Goal: Task Accomplishment & Management: Manage account settings

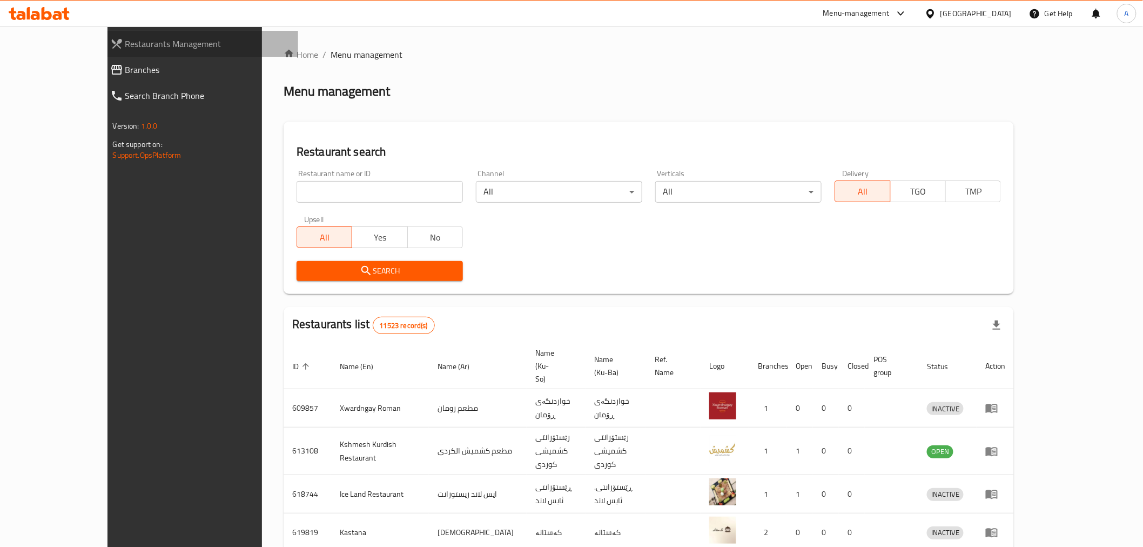
click at [125, 45] on span "Restaurants Management" at bounding box center [207, 43] width 164 height 13
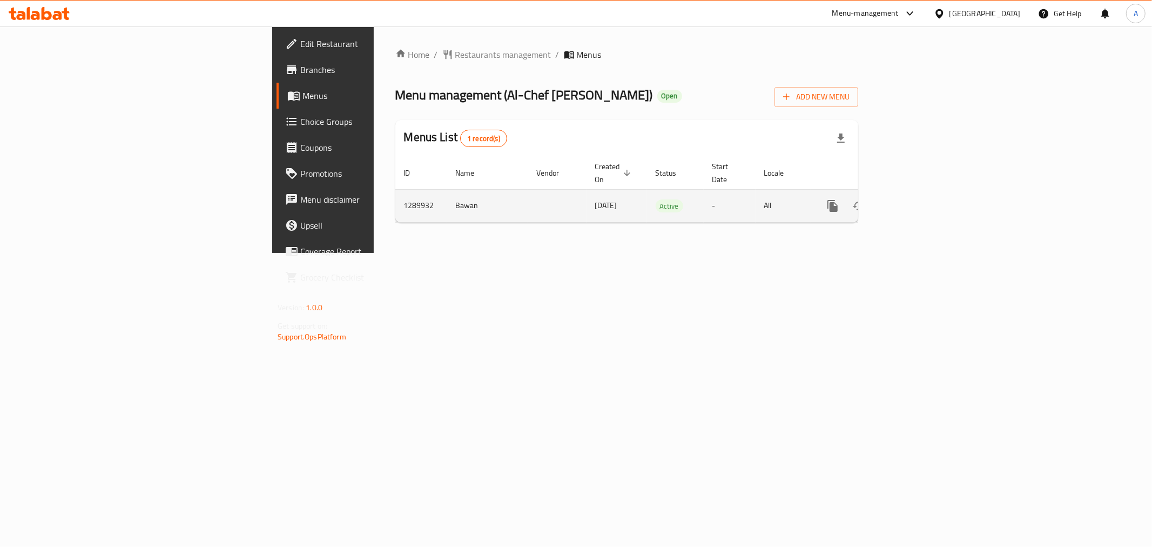
click at [924, 193] on link "enhanced table" at bounding box center [911, 206] width 26 height 26
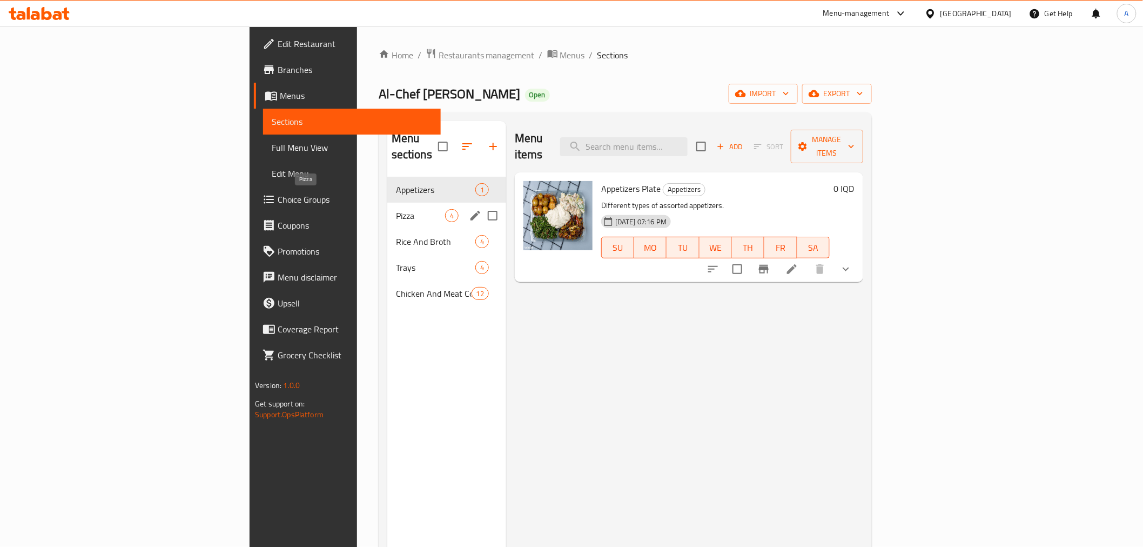
click at [396, 209] on span "Pizza" at bounding box center [420, 215] width 49 height 13
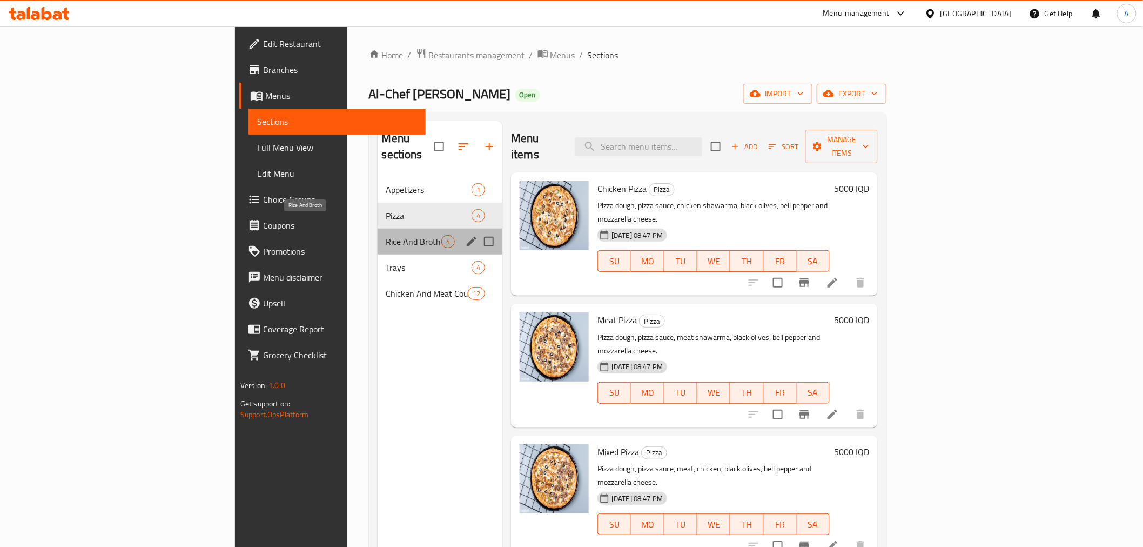
click at [386, 235] on span "Rice And Broth" at bounding box center [413, 241] width 55 height 13
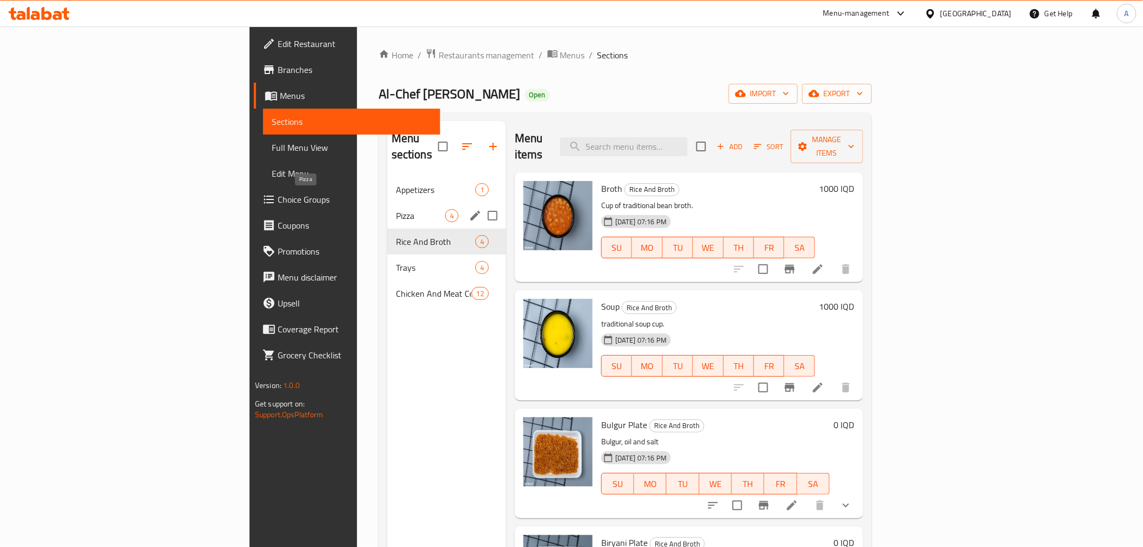
click at [396, 209] on span "Pizza" at bounding box center [420, 215] width 49 height 13
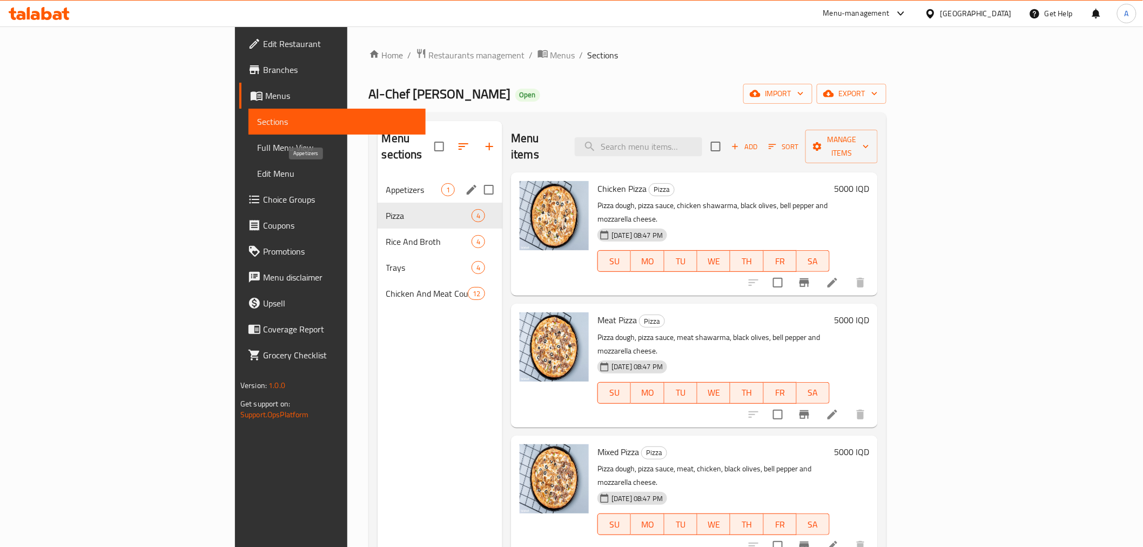
click at [386, 183] on span "Appetizers" at bounding box center [413, 189] width 55 height 13
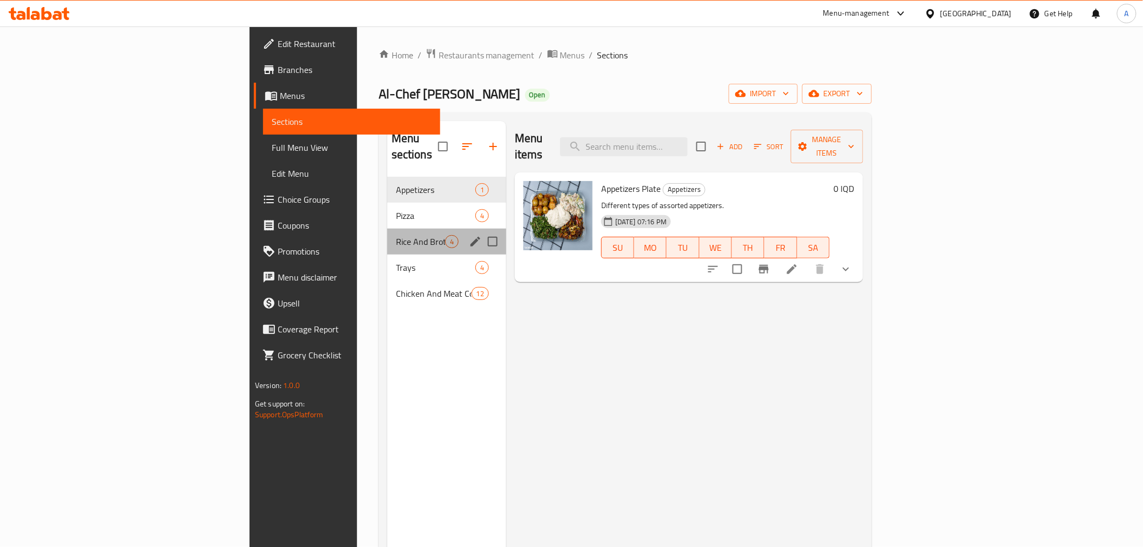
click at [387, 228] on div "Rice And Broth 4" at bounding box center [446, 241] width 119 height 26
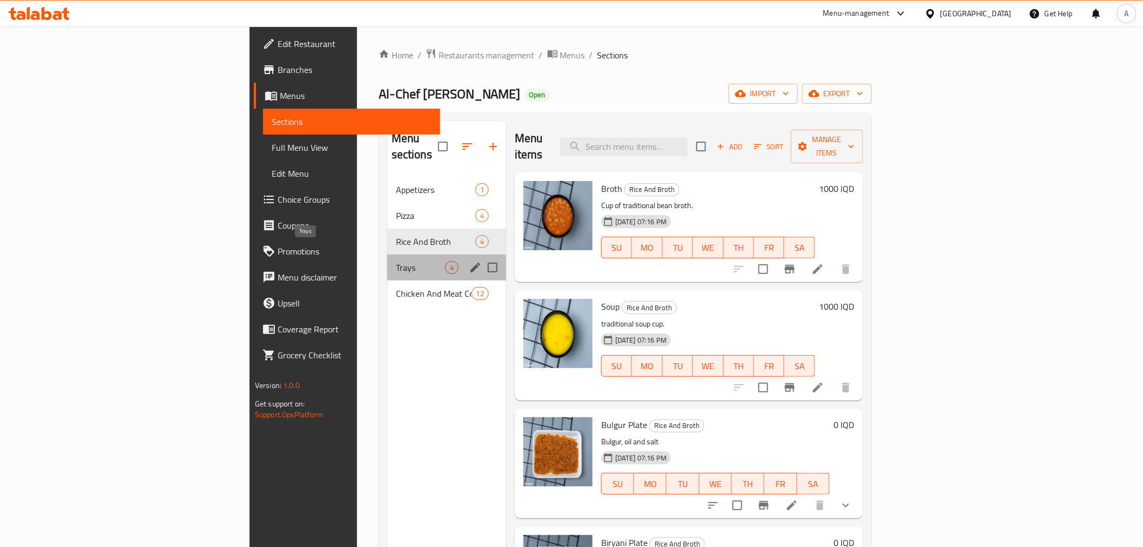
click at [396, 261] on span "Trays" at bounding box center [420, 267] width 49 height 13
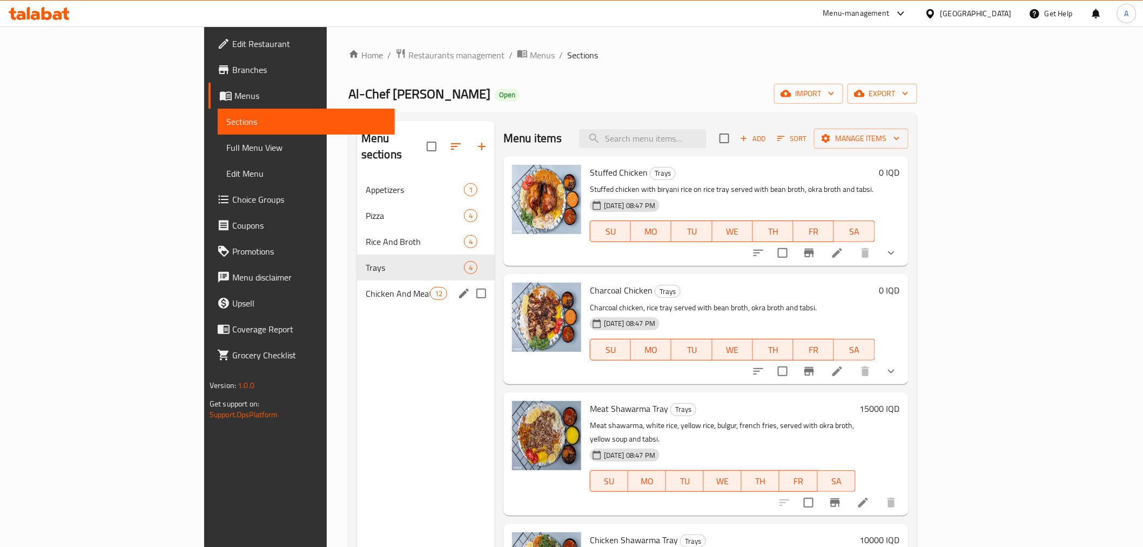
click at [357, 284] on div "Chicken And Meat Courses 12" at bounding box center [426, 293] width 138 height 26
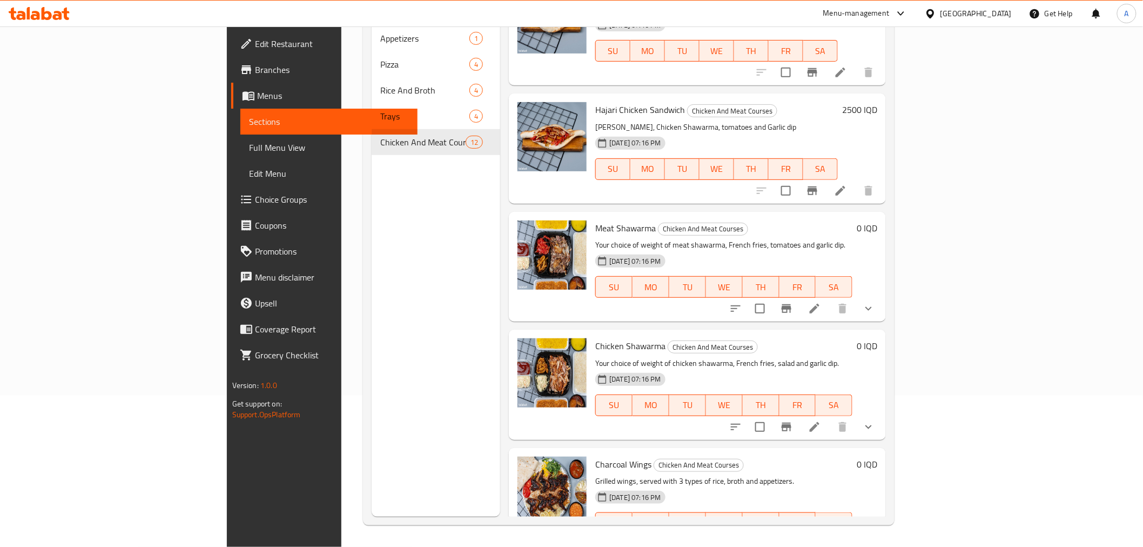
scroll to position [55, 0]
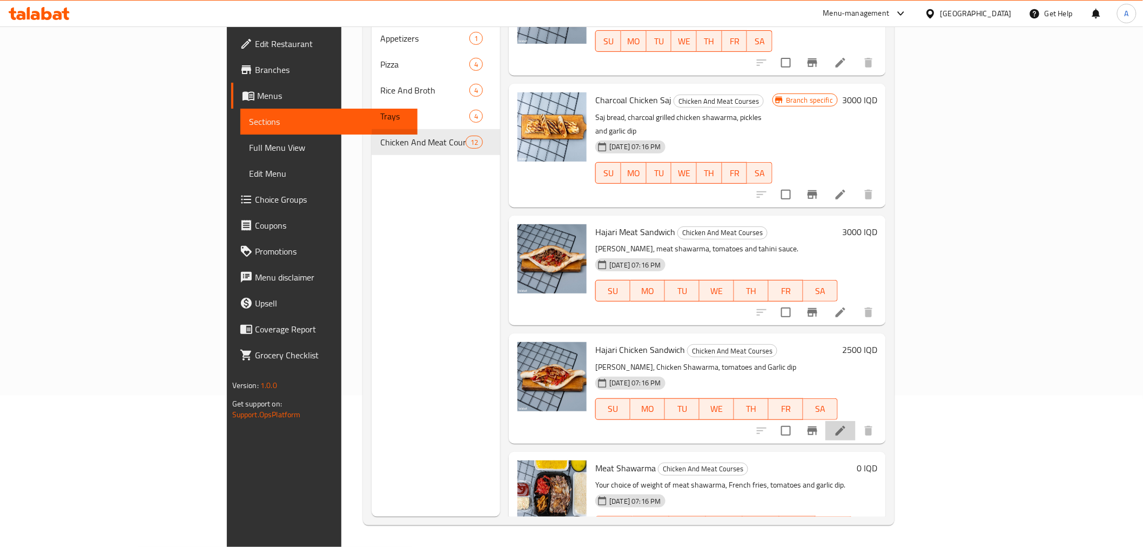
click at [856, 421] on li at bounding box center [840, 430] width 30 height 19
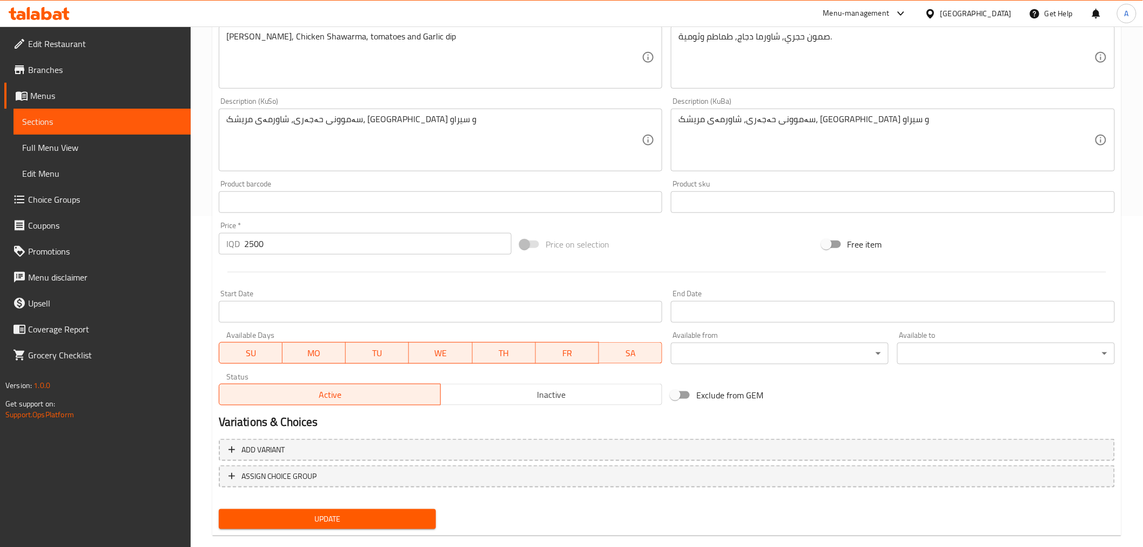
scroll to position [347, 0]
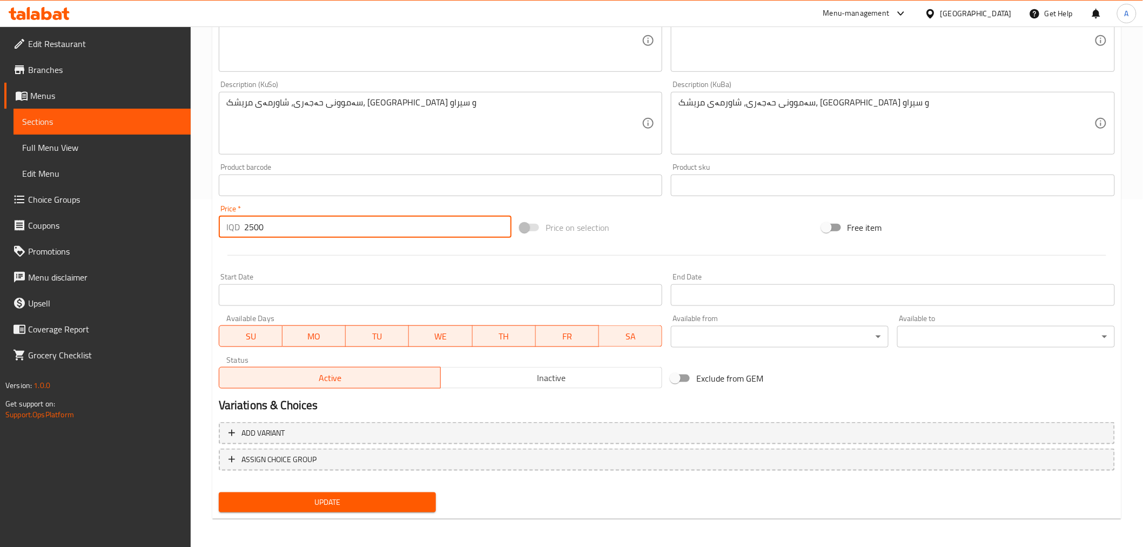
drag, startPoint x: 280, startPoint y: 235, endPoint x: 206, endPoint y: 234, distance: 74.0
click at [206, 234] on div "Home / Restaurants management / Menus / Sections / item / update Update Hajari …" at bounding box center [667, 114] width 952 height 870
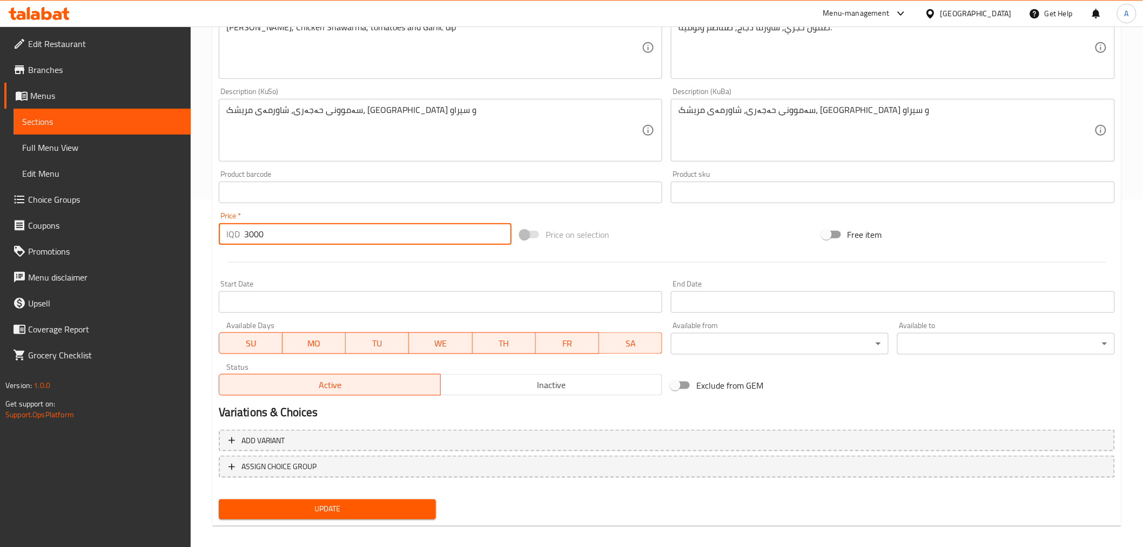
type input "3000"
click at [301, 495] on div "Update" at bounding box center [327, 509] width 226 height 29
click at [301, 502] on span "Update" at bounding box center [327, 509] width 200 height 14
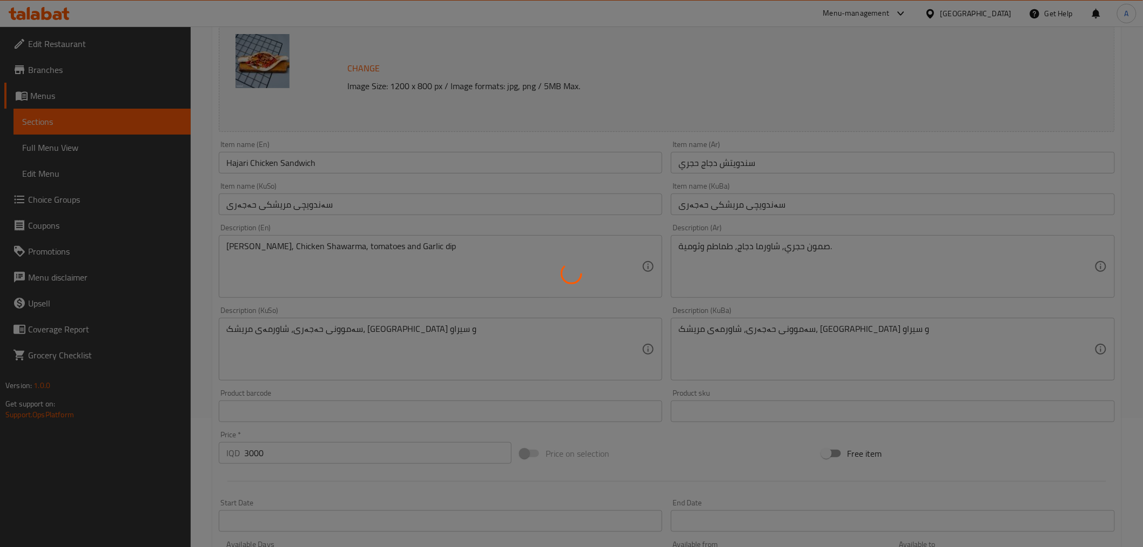
scroll to position [0, 0]
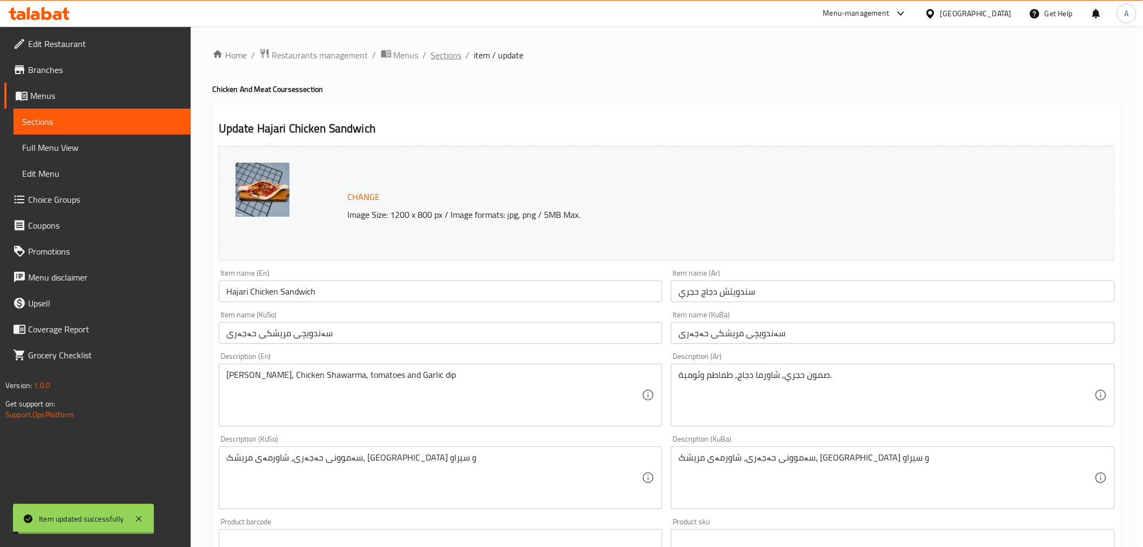
click at [444, 59] on span "Sections" at bounding box center [446, 55] width 31 height 13
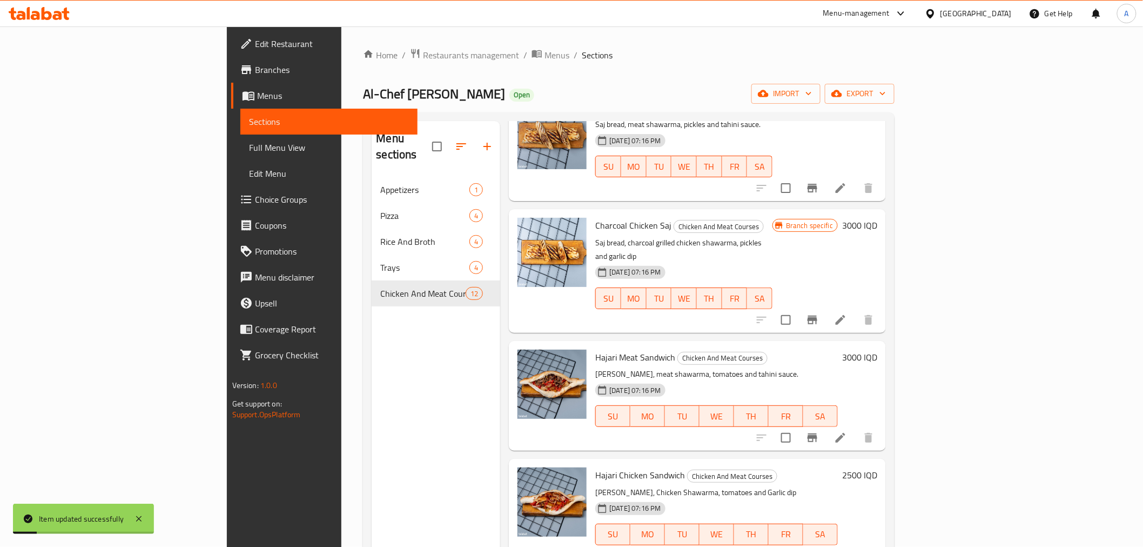
scroll to position [120, 0]
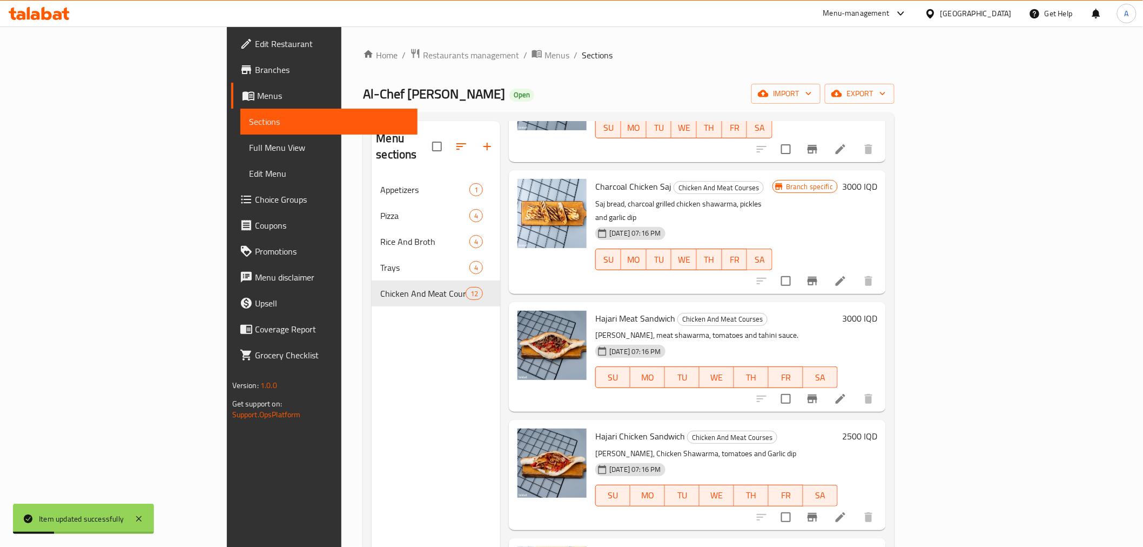
click at [847, 392] on icon at bounding box center [840, 398] width 13 height 13
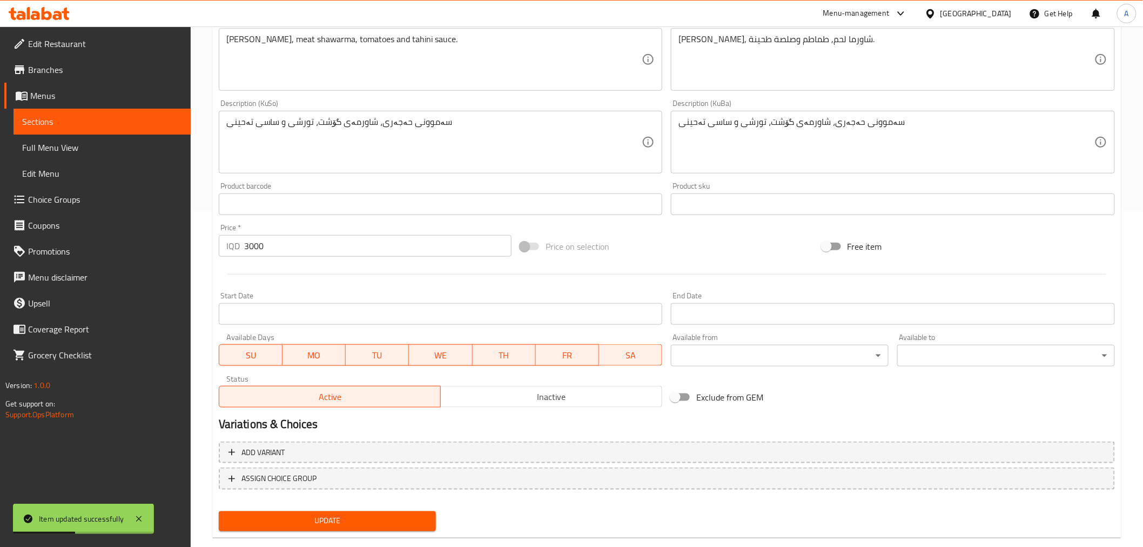
scroll to position [354, 0]
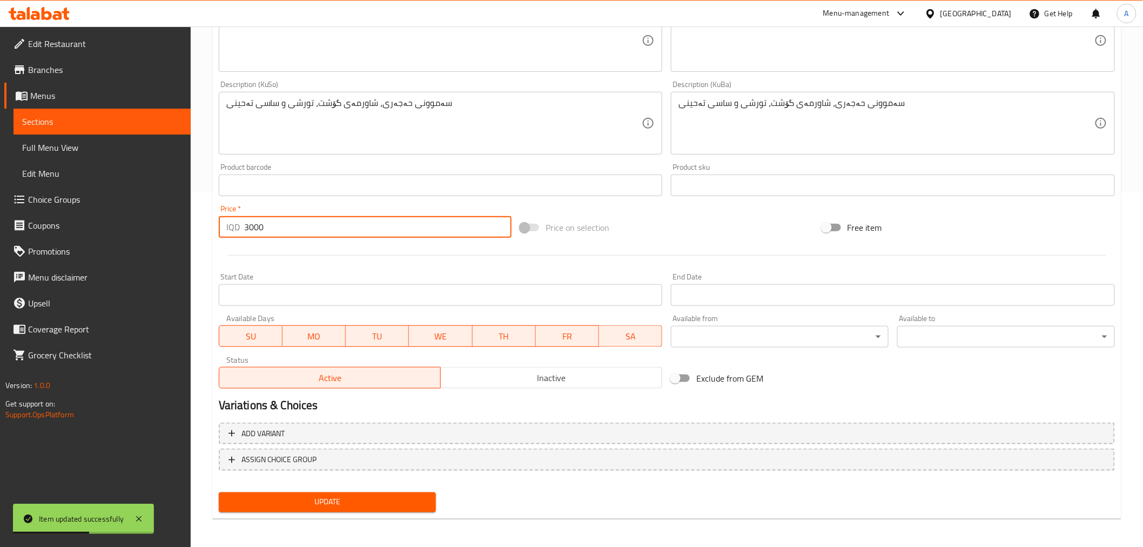
drag, startPoint x: 284, startPoint y: 224, endPoint x: 216, endPoint y: 232, distance: 68.0
click at [216, 232] on div "Price   * IQD 3000 Price *" at bounding box center [364, 221] width 301 height 42
type input "3500"
click at [356, 488] on div "Update" at bounding box center [327, 502] width 226 height 29
click at [357, 495] on span "Update" at bounding box center [327, 502] width 200 height 14
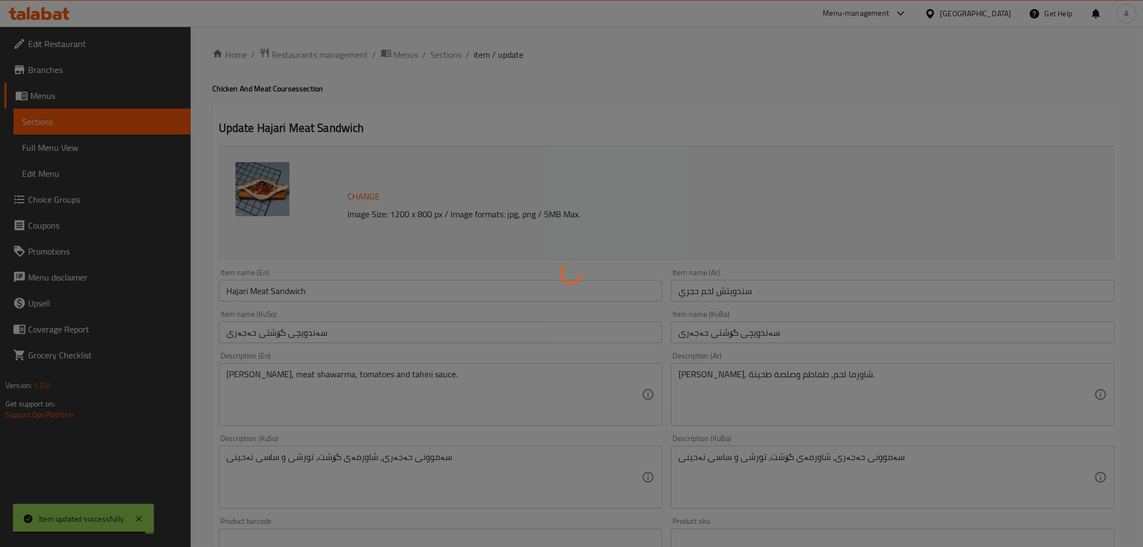
scroll to position [0, 0]
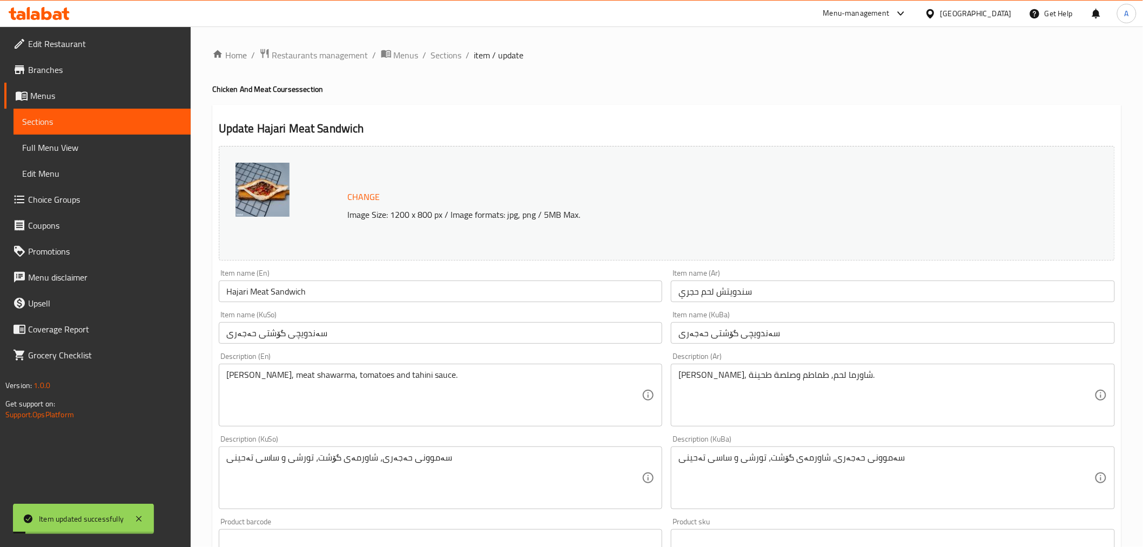
click at [446, 60] on span "Sections" at bounding box center [446, 55] width 31 height 13
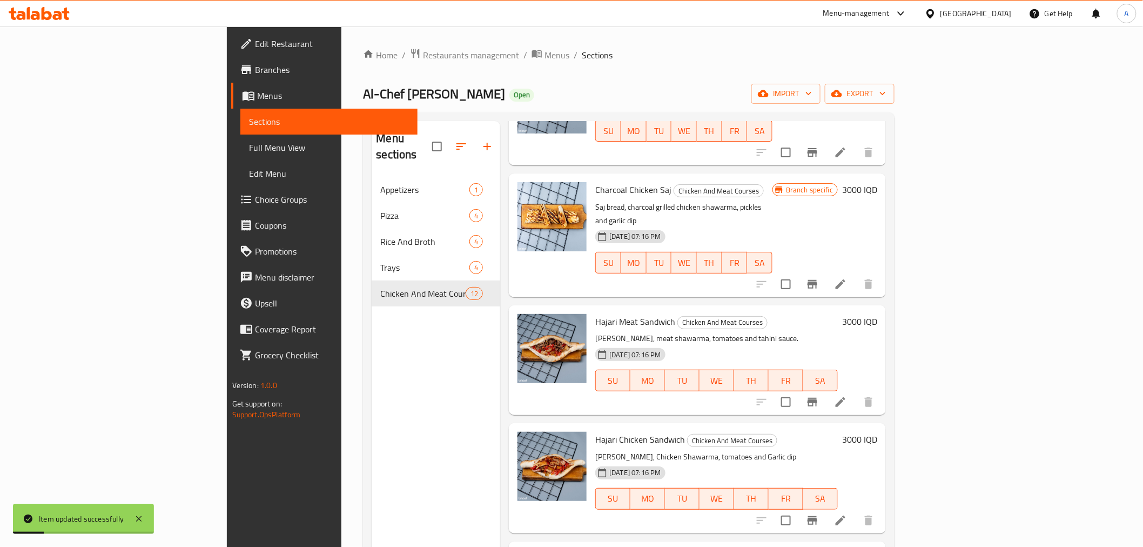
scroll to position [120, 0]
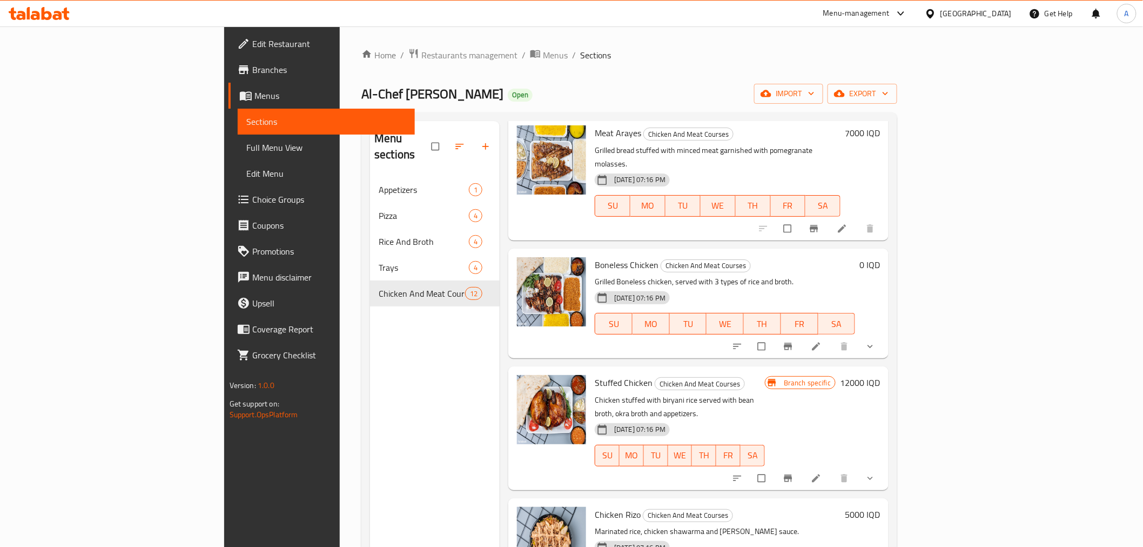
click at [361, 74] on div "Home / Restaurants management / Menus / Sections Al-Chef Alaa Open import expor…" at bounding box center [629, 362] width 536 height 628
click at [421, 62] on span "Restaurants management" at bounding box center [469, 55] width 96 height 13
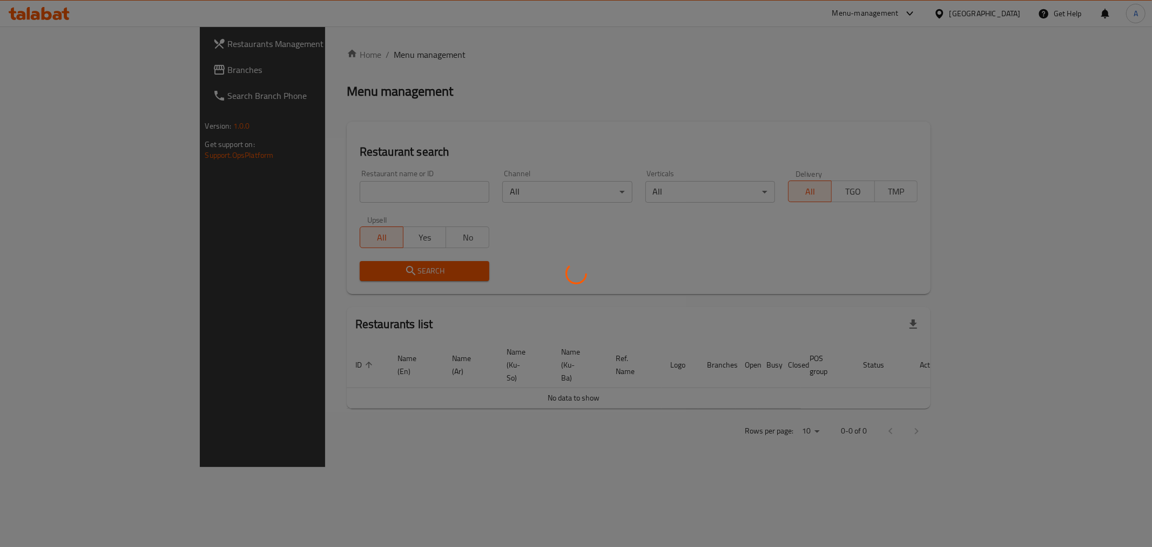
click at [299, 185] on div at bounding box center [576, 273] width 1152 height 547
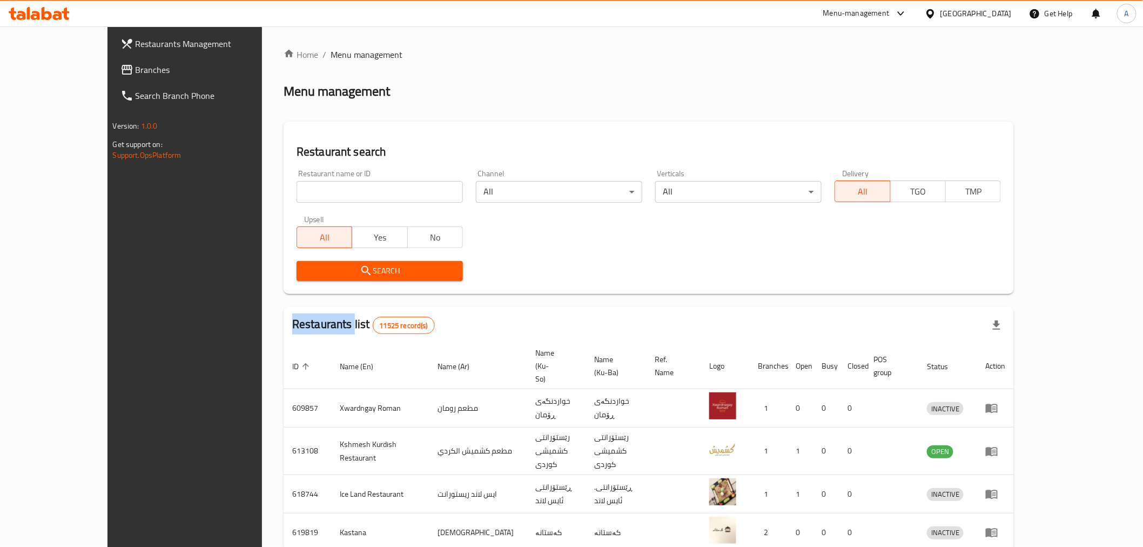
click at [299, 185] on div at bounding box center [571, 273] width 1143 height 547
click at [299, 186] on input "search" at bounding box center [380, 192] width 166 height 22
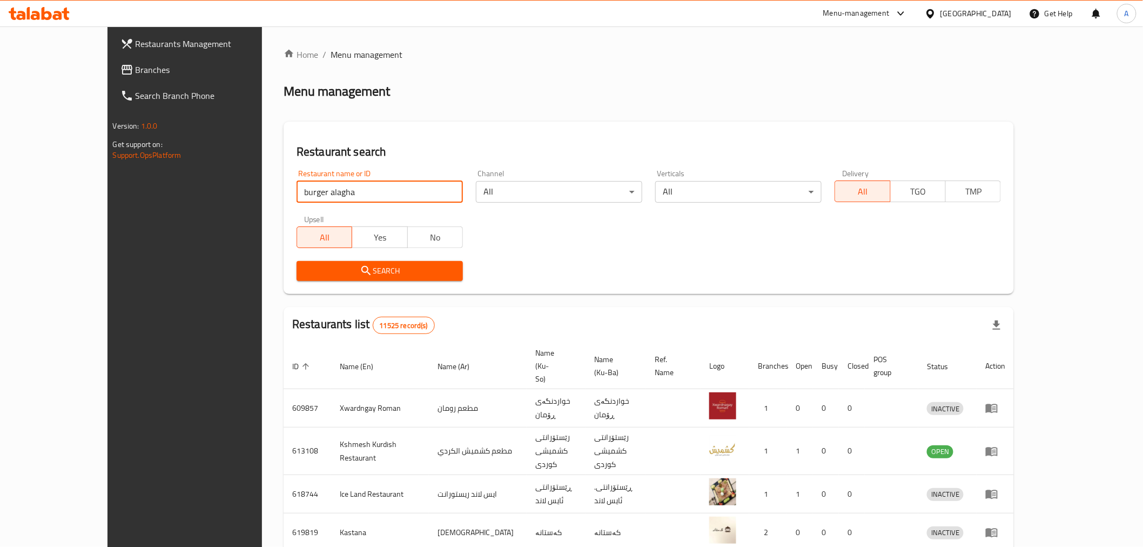
type input "burger alagha"
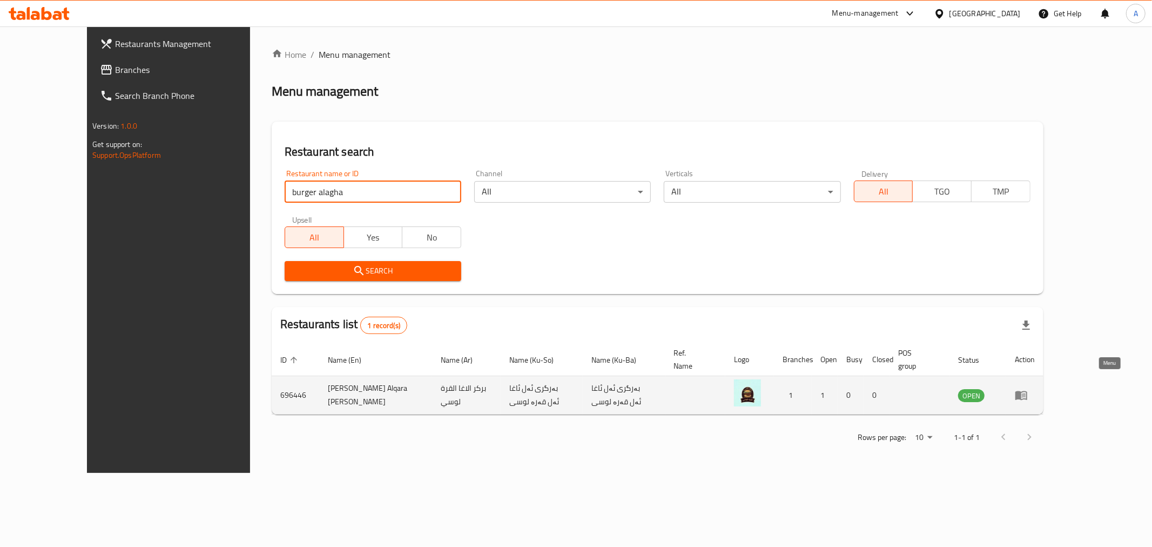
click at [1035, 388] on link "enhanced table" at bounding box center [1025, 394] width 20 height 13
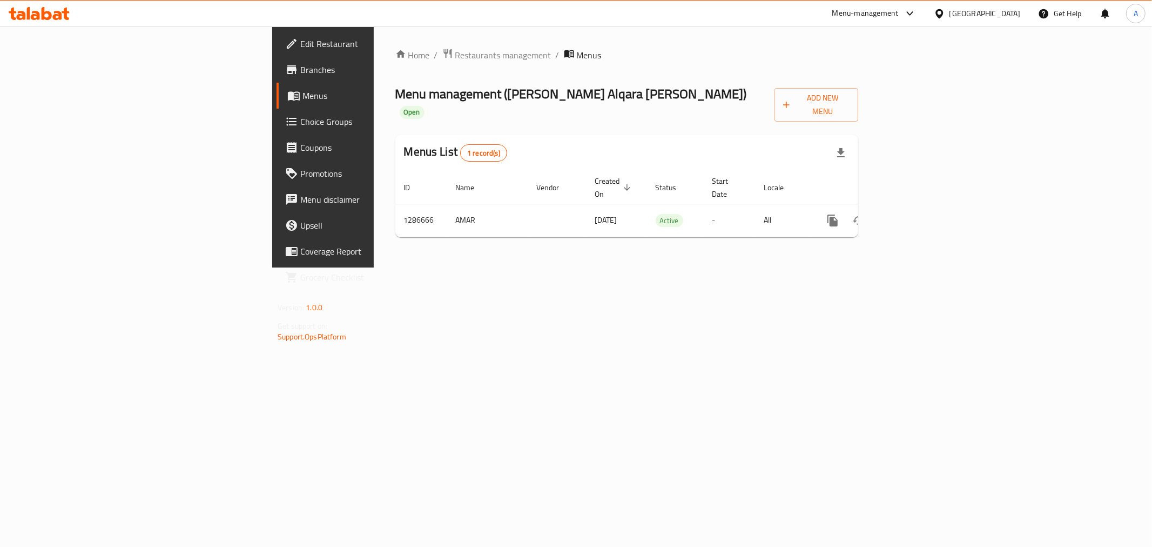
click at [300, 66] on span "Branches" at bounding box center [378, 69] width 156 height 13
